Goal: Information Seeking & Learning: Learn about a topic

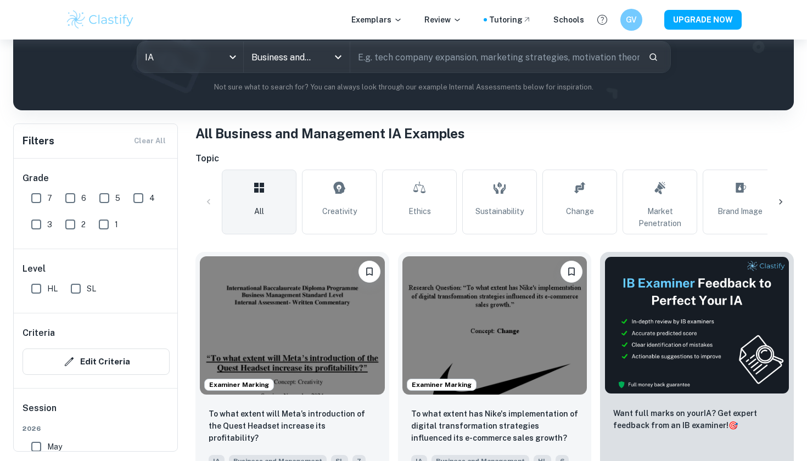
scroll to position [141, 0]
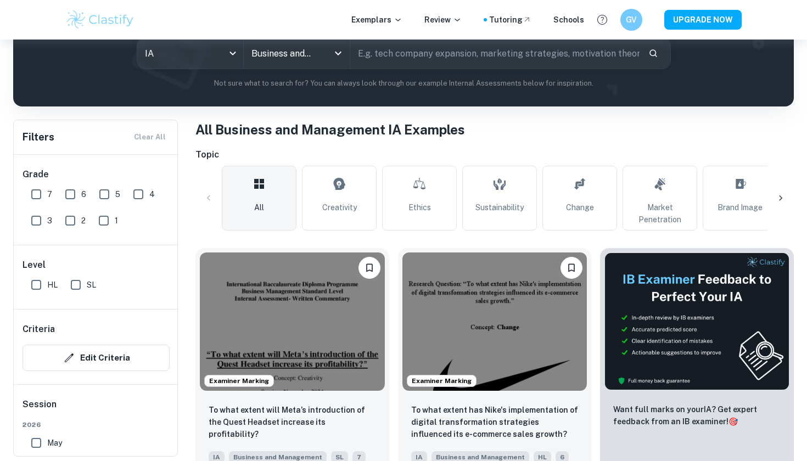
click at [30, 200] on input "7" at bounding box center [36, 194] width 22 height 22
checkbox input "true"
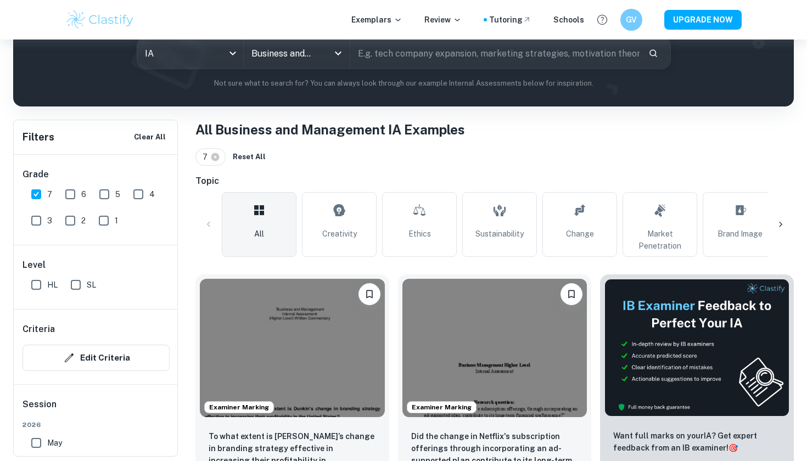
click at [54, 200] on div "7" at bounding box center [44, 192] width 34 height 26
click at [76, 199] on input "6" at bounding box center [70, 194] width 22 height 22
checkbox input "true"
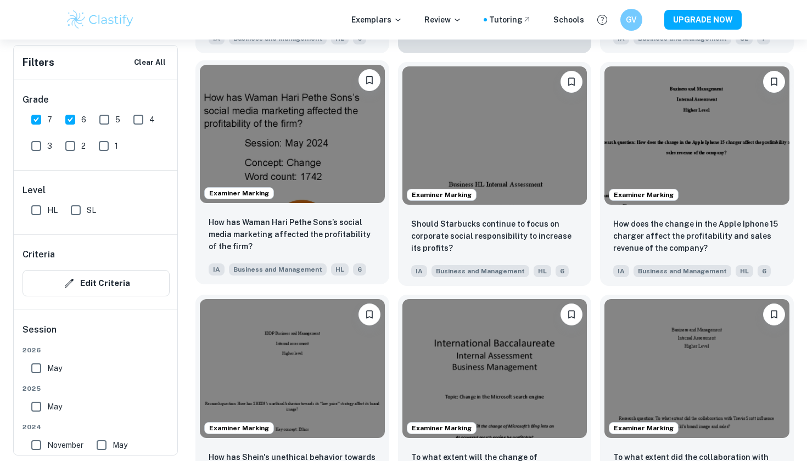
scroll to position [2316, 0]
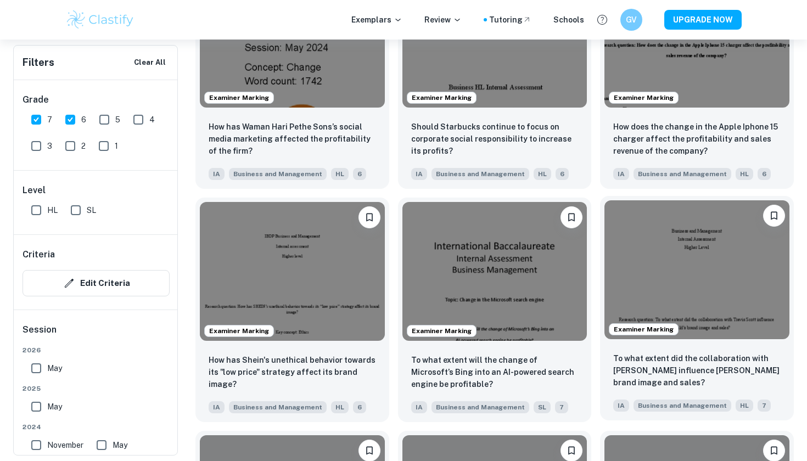
click at [769, 323] on img at bounding box center [697, 269] width 185 height 138
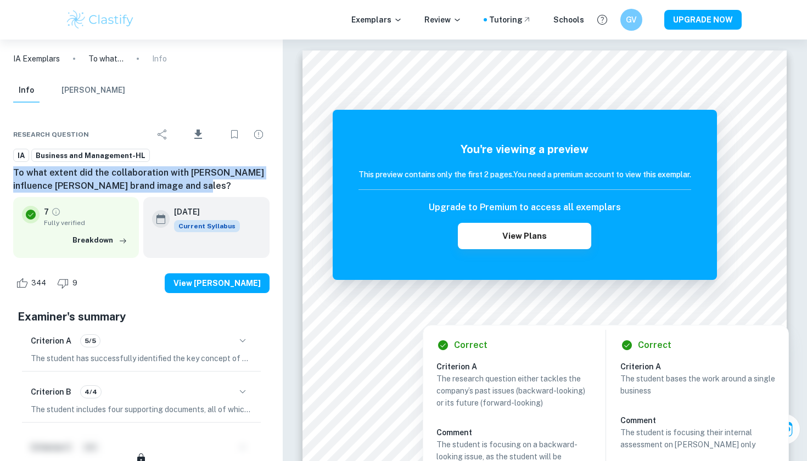
drag, startPoint x: 209, startPoint y: 185, endPoint x: 9, endPoint y: 171, distance: 200.4
click at [9, 172] on div "Research question Download IA Business and Management-HL To what extent did the…" at bounding box center [141, 412] width 283 height 610
copy h6 "To what extent did the collaboration with [PERSON_NAME] influence [PERSON_NAME]…"
